Goal: Contribute content

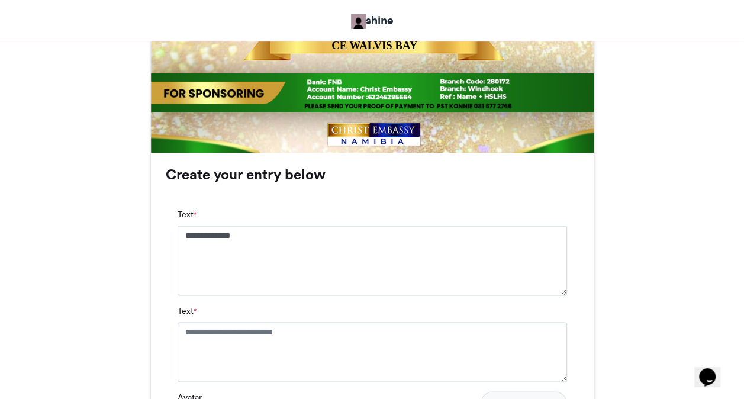
type textarea "**********"
click at [335, 337] on textarea "Text *" at bounding box center [373, 351] width 390 height 59
type textarea "**********"
click at [577, 329] on div "**********" at bounding box center [372, 367] width 413 height 340
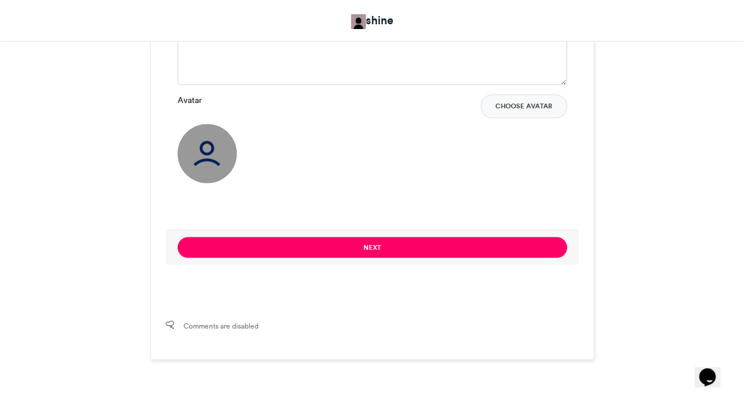
scroll to position [971, 0]
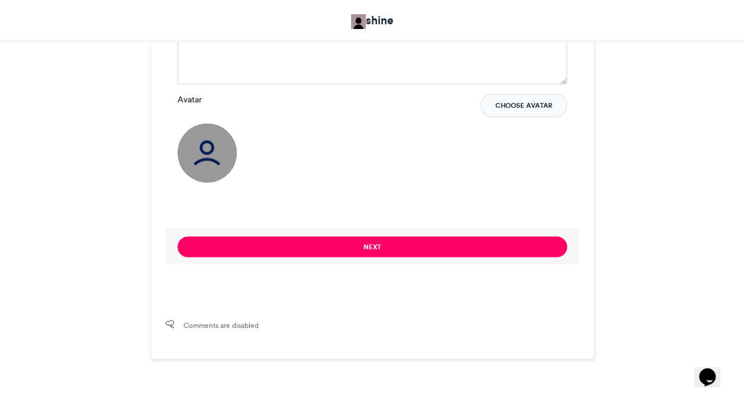
click at [535, 101] on button "Choose Avatar" at bounding box center [524, 106] width 86 height 24
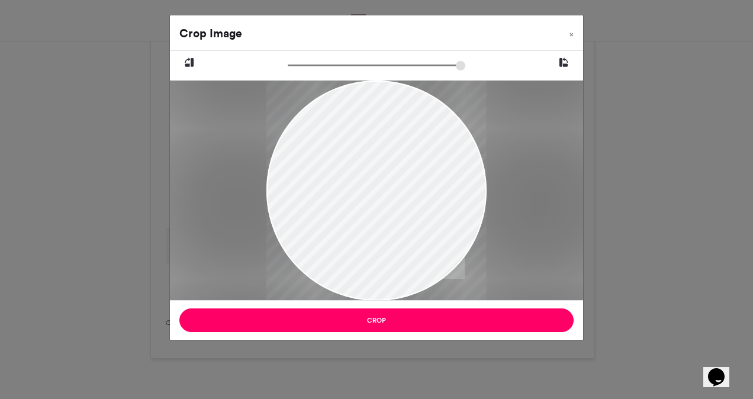
drag, startPoint x: 349, startPoint y: 222, endPoint x: 351, endPoint y: 204, distance: 17.9
click at [351, 204] on div at bounding box center [377, 173] width 220 height 489
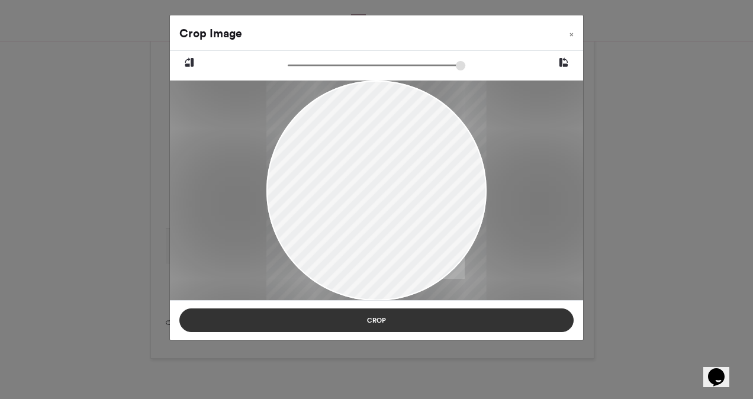
click at [383, 329] on button "Crop" at bounding box center [376, 321] width 394 height 24
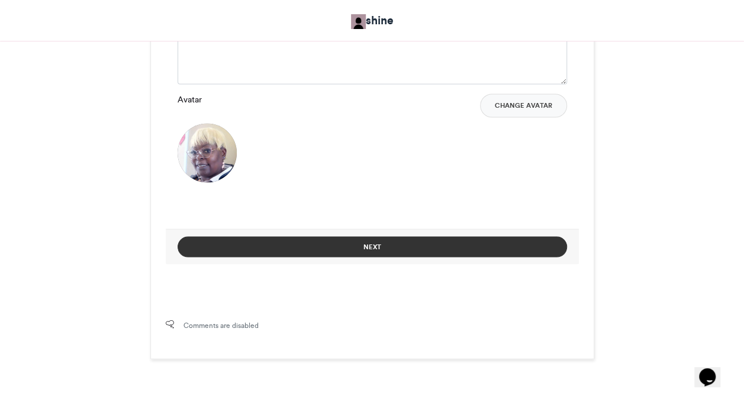
click at [374, 245] on button "Next" at bounding box center [373, 246] width 390 height 21
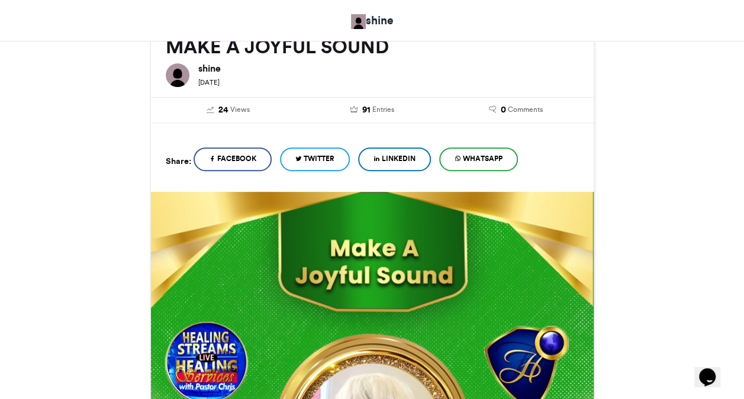
scroll to position [612, 0]
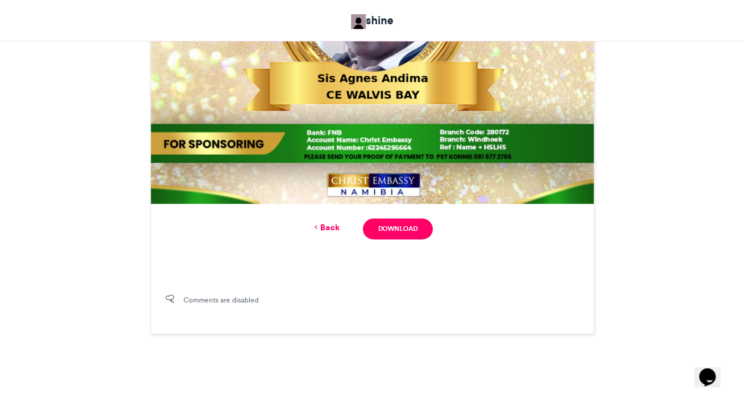
click at [432, 284] on div "Comments are disabled" at bounding box center [372, 306] width 443 height 54
click at [405, 229] on link "Download" at bounding box center [397, 229] width 69 height 21
click at [332, 224] on link "Back" at bounding box center [326, 227] width 28 height 12
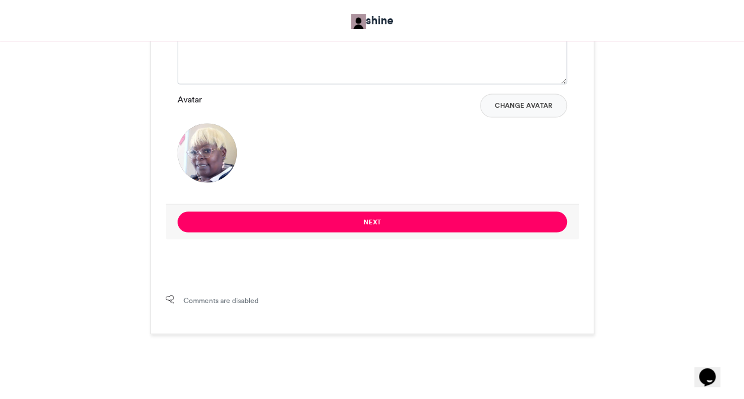
click at [468, 156] on div "Avatar Change Avatar" at bounding box center [373, 138] width 390 height 89
click at [519, 107] on button "Change Avatar" at bounding box center [523, 106] width 87 height 24
